Goal: Communication & Community: Answer question/provide support

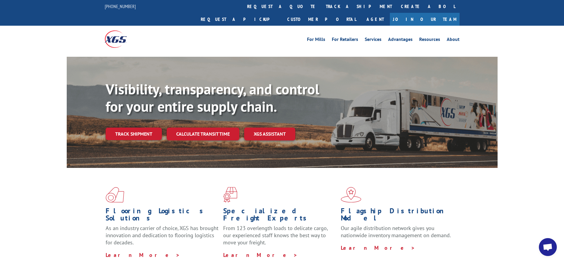
click at [551, 252] on span "Open chat" at bounding box center [548, 248] width 18 height 18
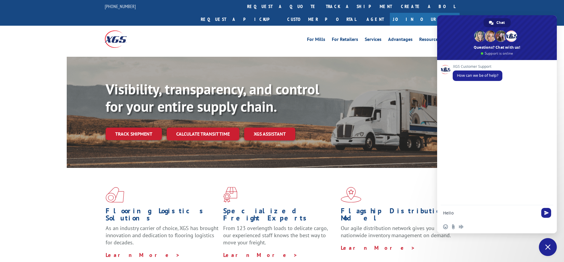
type textarea "Hello"
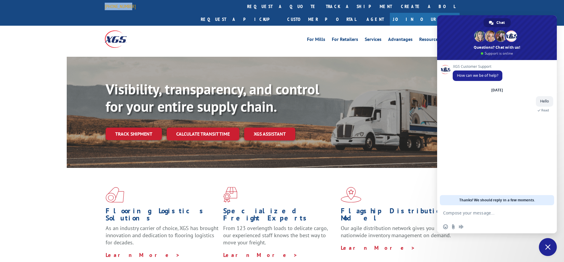
drag, startPoint x: 139, startPoint y: 5, endPoint x: 105, endPoint y: 7, distance: 33.3
click at [105, 7] on div "[PHONE_NUMBER] request a quote track a shipment Create a BOL Request a pickup C…" at bounding box center [282, 13] width 355 height 26
copy link "[PHONE_NUMBER]"
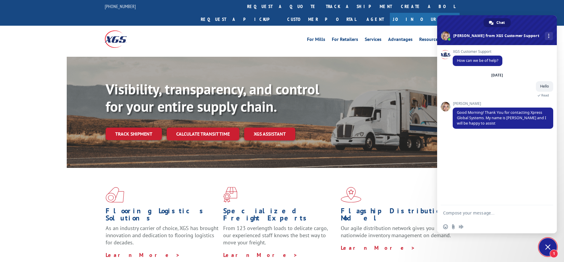
click at [462, 213] on textarea "Compose your message..." at bounding box center [490, 213] width 95 height 5
type textarea "Hi [PERSON_NAME], can you please help me checking on a pick up from [DATE]"
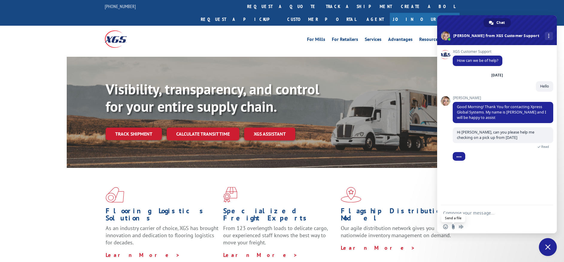
click at [454, 228] on input "Send a file" at bounding box center [453, 227] width 5 height 5
type input "C:\fakepath\TFILDBOL-INS0054392659.pdf"
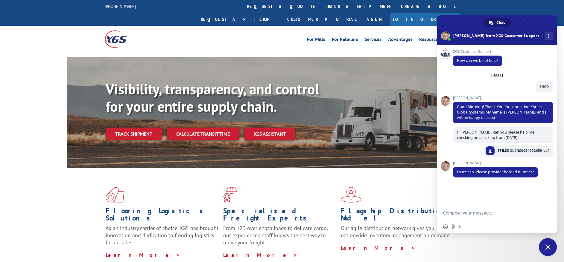
click at [461, 213] on textarea "Compose your message..." at bounding box center [490, 213] width 95 height 5
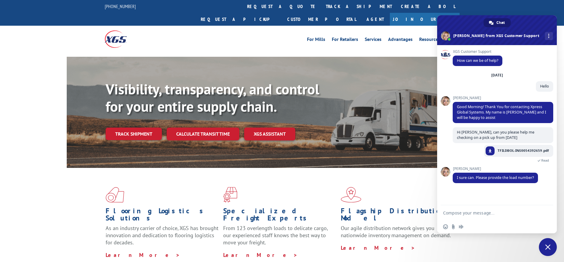
click at [472, 212] on textarea "Compose your message..." at bounding box center [490, 213] width 95 height 5
paste textarea "INS0054392659"
type textarea "Here is it INS0054392659"
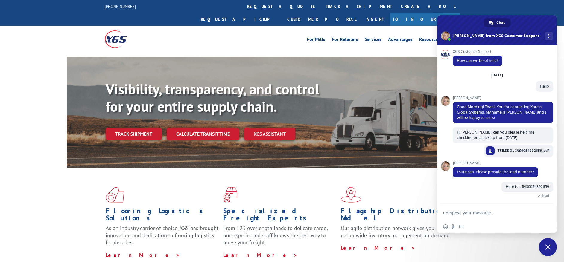
click at [470, 193] on div "Here is it INS0054392659 Just now Read" at bounding box center [503, 193] width 101 height 23
click at [388, 171] on div "Flooring Logistics Solutions As an industry carrier of choice, XGS has brought …" at bounding box center [282, 223] width 431 height 110
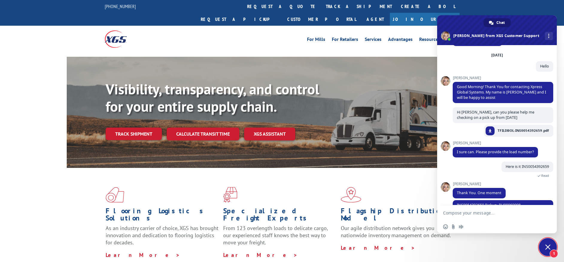
scroll to position [43, 0]
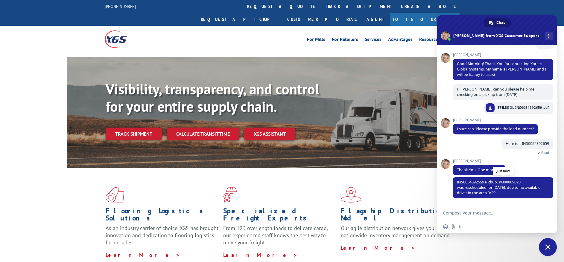
click at [506, 180] on span "INS0054392659 Pickup: PU00069098 was rescheduled for [DATE], due to no availabl…" at bounding box center [499, 188] width 84 height 16
copy span "PU00069098"
click at [469, 213] on textarea "Compose your message..." at bounding box center [490, 213] width 95 height 5
type textarea "ok ty"
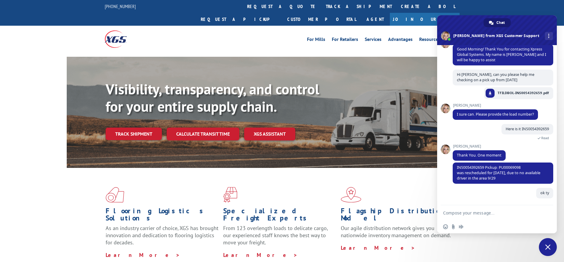
scroll to position [58, 0]
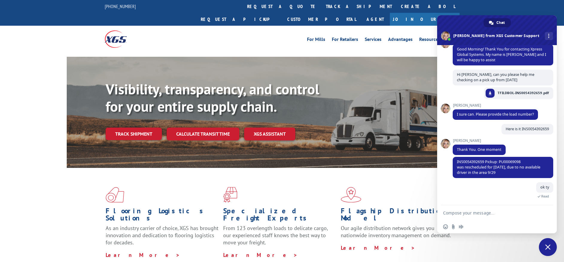
click at [464, 212] on textarea "Compose your message..." at bounding box center [490, 213] width 95 height 5
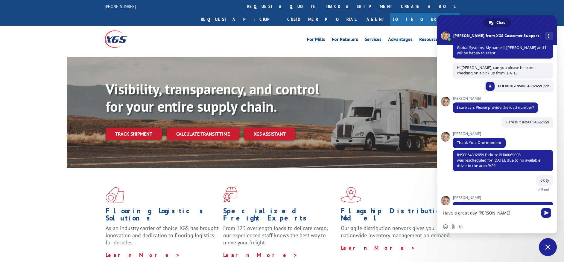
type textarea "Have a great day [PERSON_NAME]"
click at [500, 213] on textarea "Have a great day [PERSON_NAME]" at bounding box center [490, 213] width 95 height 5
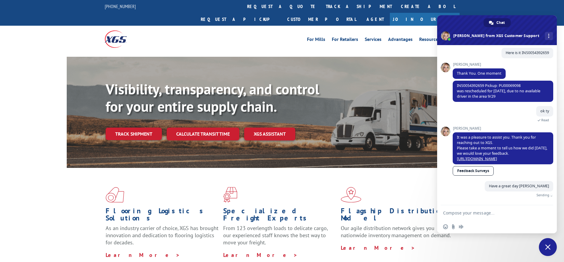
scroll to position [133, 0]
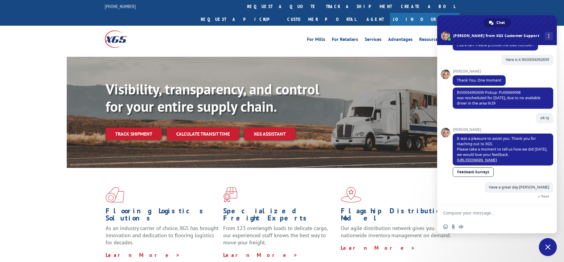
click at [468, 172] on link "Feedback Surveys" at bounding box center [473, 173] width 41 height 10
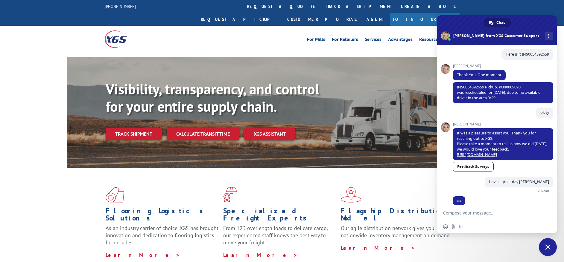
scroll to position [144, 0]
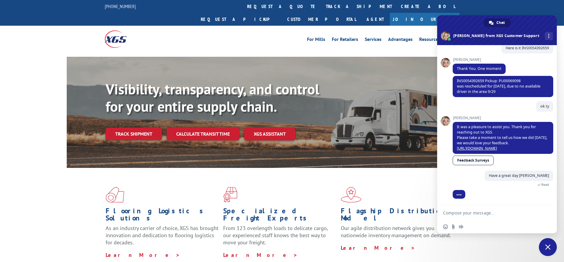
click at [242, 168] on div "Flooring Logistics Solutions As an industry carrier of choice, XGS has brought …" at bounding box center [282, 223] width 431 height 110
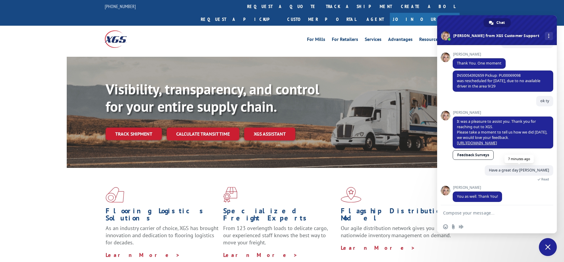
scroll to position [153, 0]
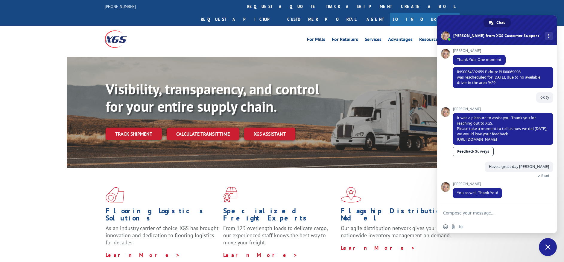
click at [553, 247] on span "Close chat" at bounding box center [548, 248] width 18 height 18
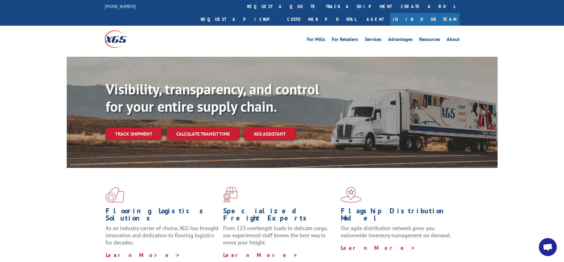
click at [548, 246] on span "Open chat" at bounding box center [548, 248] width 10 height 8
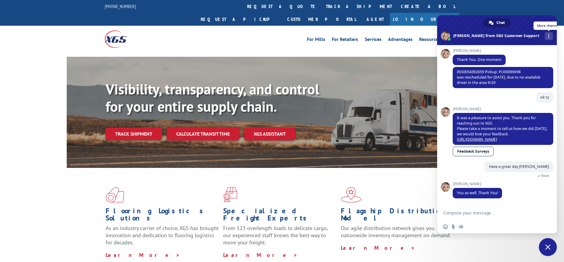
click at [545, 36] on div "More channels" at bounding box center [549, 36] width 8 height 8
click at [444, 228] on span "Insert an emoji" at bounding box center [445, 227] width 5 height 5
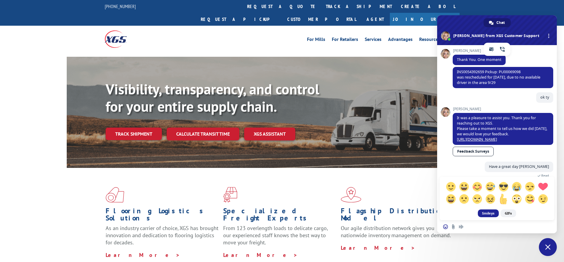
click at [506, 201] on span at bounding box center [503, 199] width 10 height 10
type textarea "[+1]"
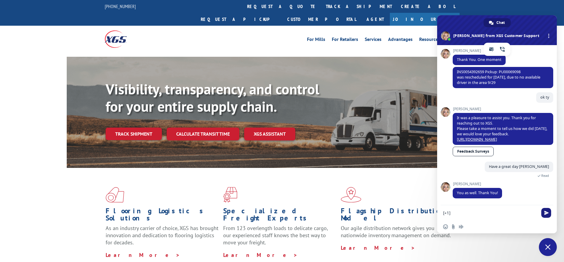
click at [544, 212] on span "Send" at bounding box center [546, 213] width 10 height 10
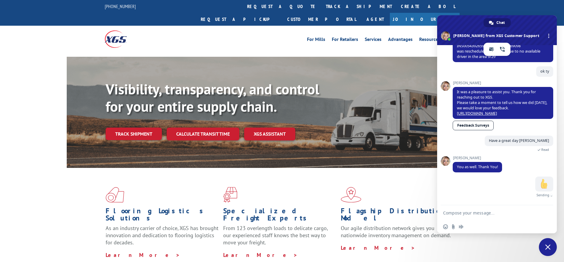
click at [503, 189] on div "Just now Sending" at bounding box center [503, 191] width 101 height 28
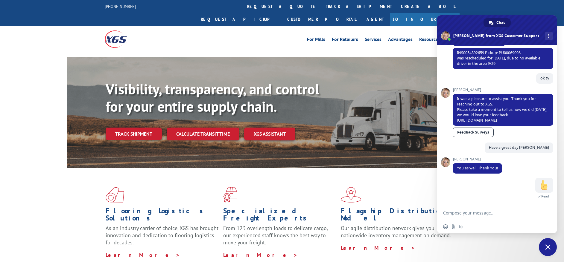
click at [545, 246] on span "Close chat" at bounding box center [548, 248] width 18 height 18
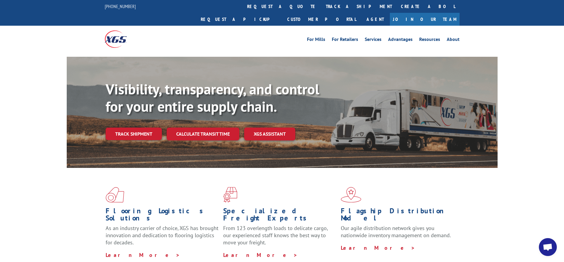
click at [545, 246] on span "Open chat" at bounding box center [548, 248] width 10 height 8
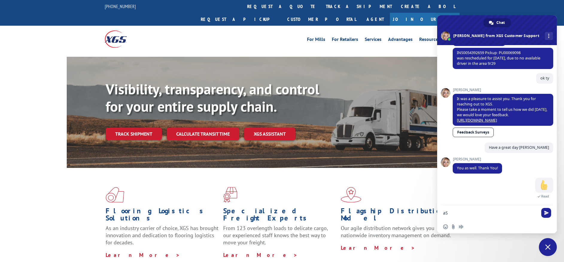
type textarea "a"
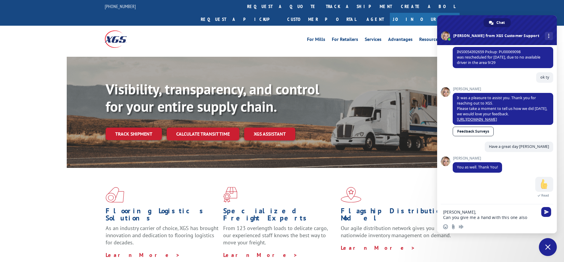
click at [462, 216] on textarea "[PERSON_NAME], Can you give me a hand with this one also" at bounding box center [490, 215] width 95 height 11
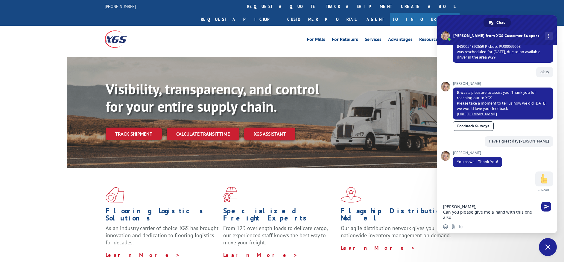
click at [469, 216] on textarea "[PERSON_NAME], Can you please give me a hand with this one also" at bounding box center [490, 212] width 95 height 16
paste textarea "INS0054392659"
type textarea "[PERSON_NAME], Can you please give me a hand with this one also INS0054392659"
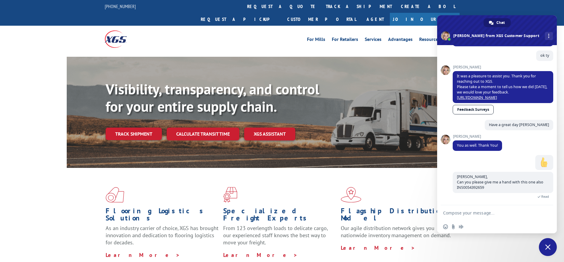
scroll to position [195, 0]
click at [455, 170] on div "A few seconds ago" at bounding box center [503, 163] width 101 height 17
click at [494, 189] on span "[PERSON_NAME], Can you please give me a hand with this one also INS0054392659" at bounding box center [503, 182] width 101 height 21
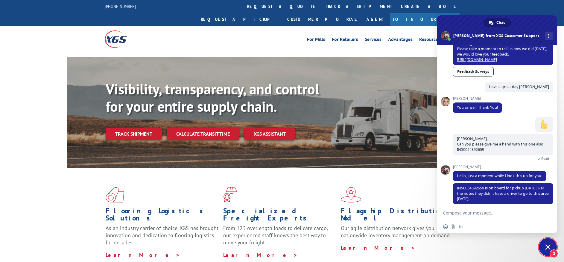
scroll to position [239, 0]
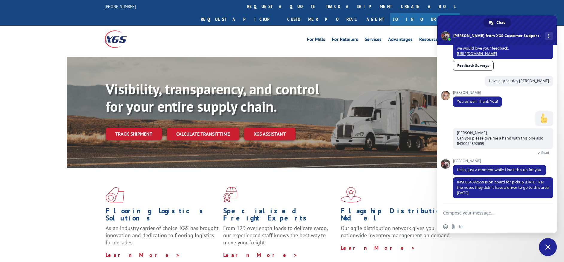
click at [461, 212] on textarea "Compose your message..." at bounding box center [490, 213] width 95 height 5
type textarea "Ok [PERSON_NAME], ty very much"
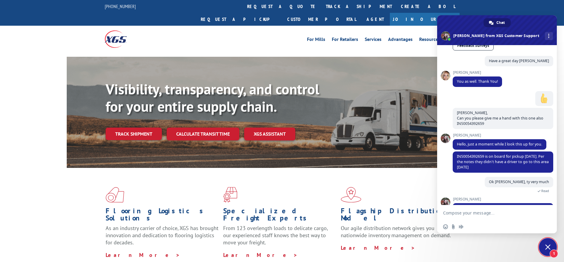
scroll to position [280, 0]
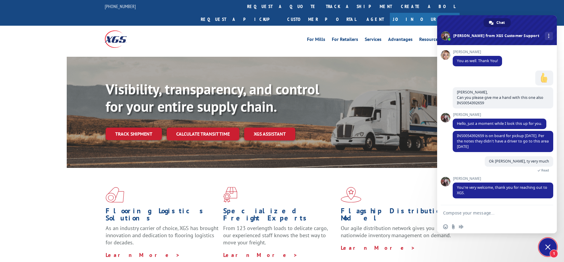
click at [549, 245] on span "1" at bounding box center [548, 248] width 18 height 18
